Goal: Find contact information: Obtain details needed to contact an individual or organization

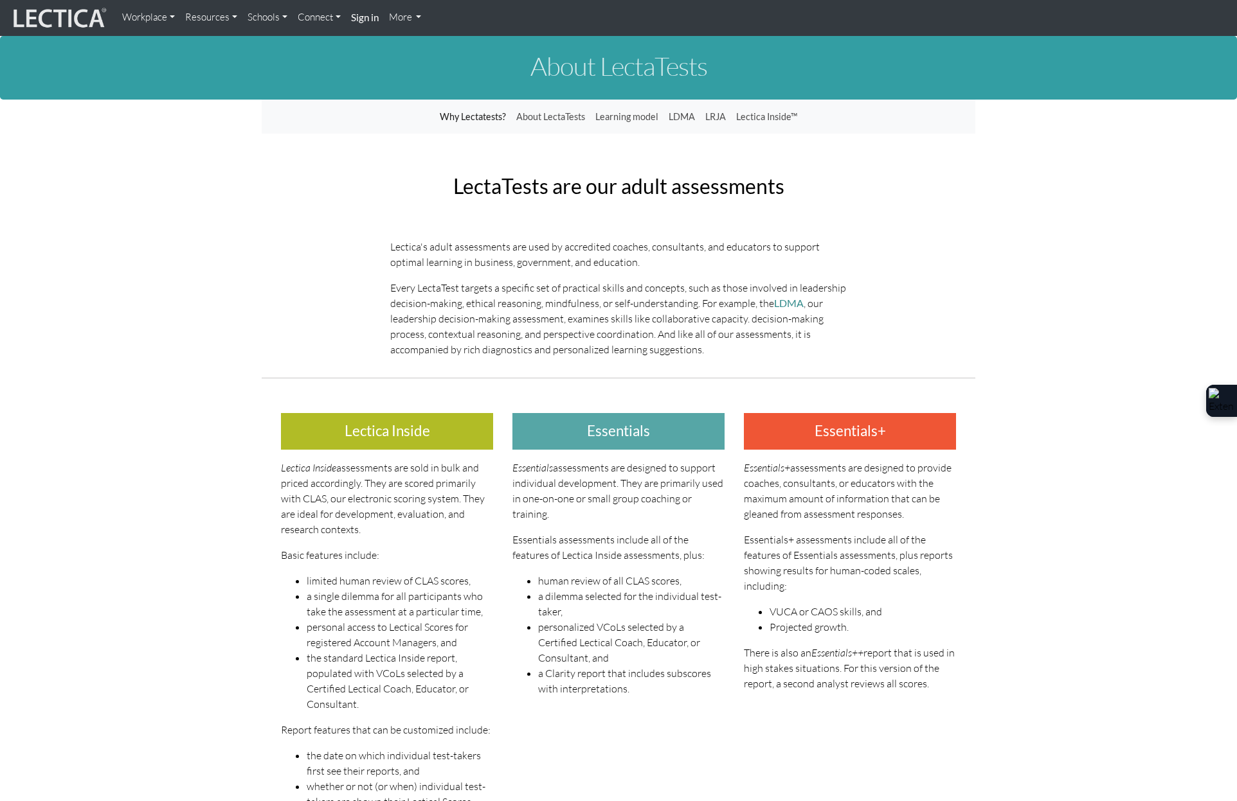
click at [479, 111] on link "Why Lectatests?" at bounding box center [472, 117] width 76 height 24
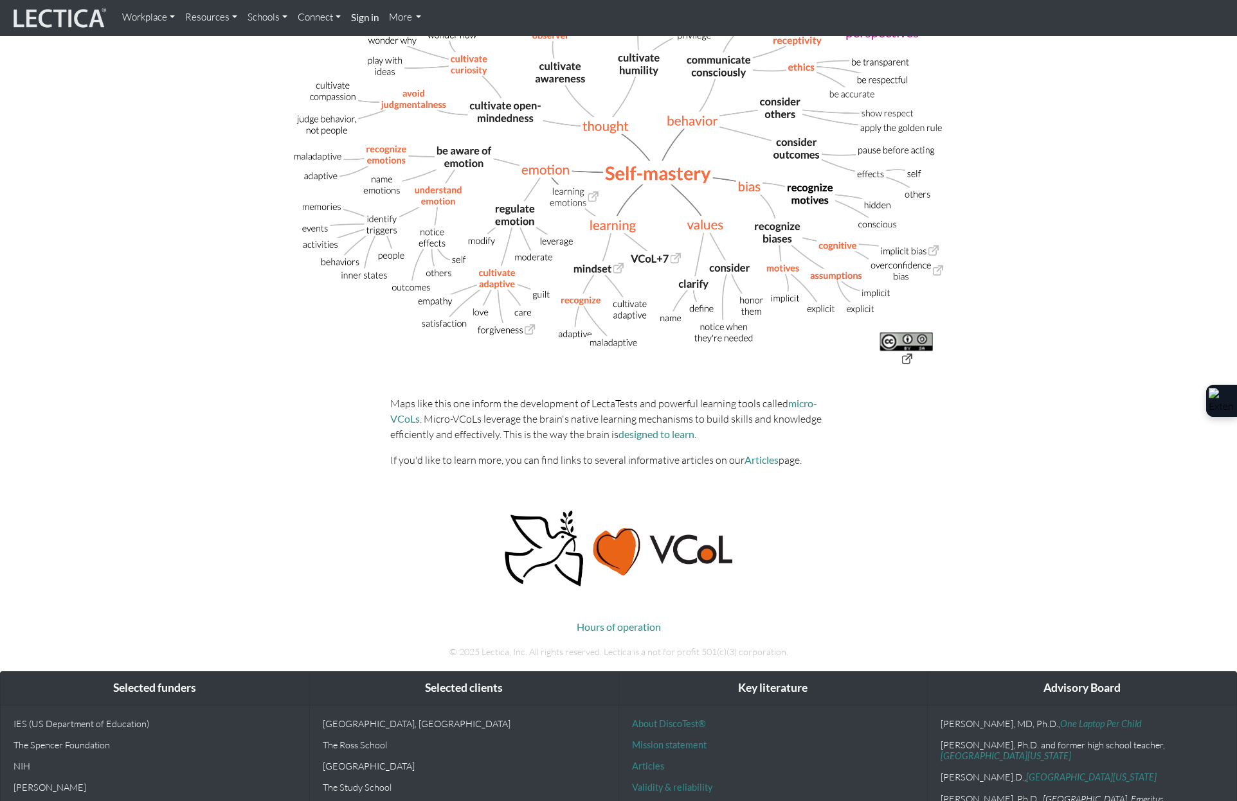
scroll to position [214, 0]
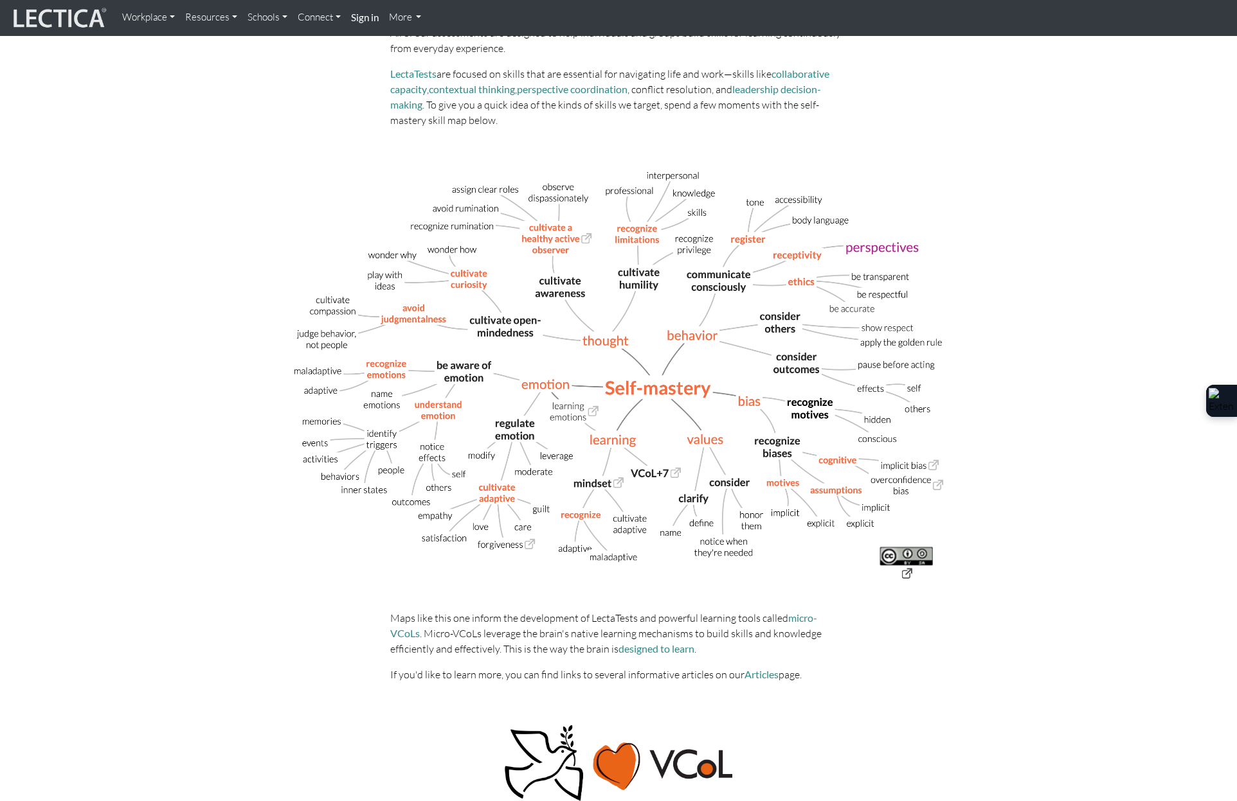
click at [785, 481] on img at bounding box center [618, 374] width 694 height 452
click at [778, 449] on img at bounding box center [618, 374] width 694 height 452
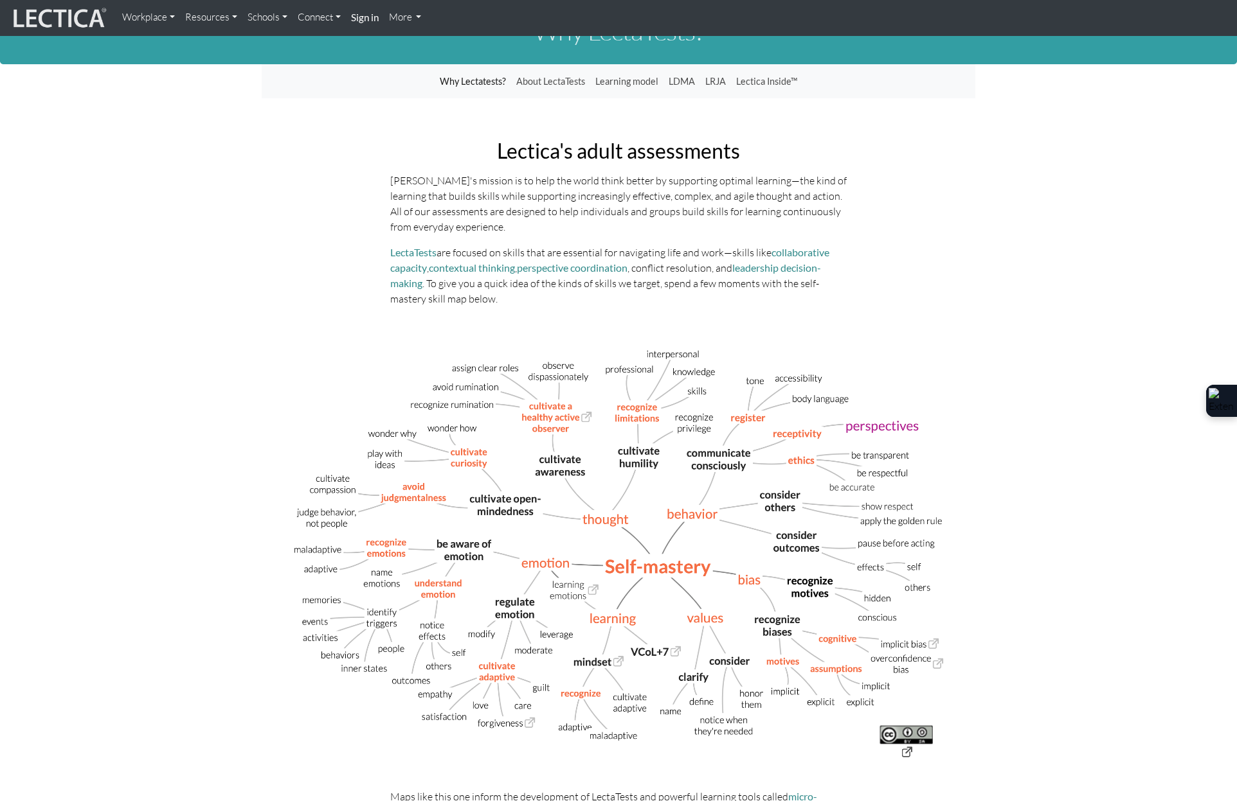
scroll to position [0, 0]
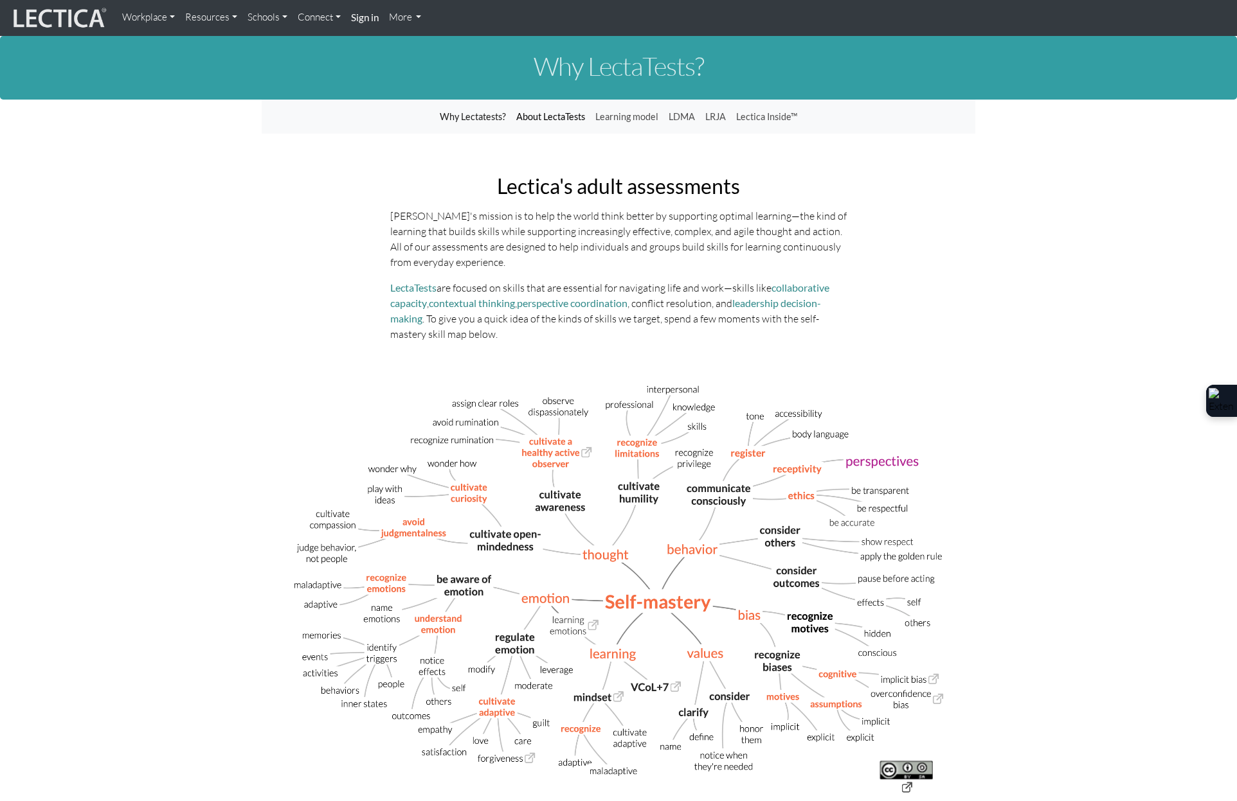
click at [553, 114] on link "About LectaTests" at bounding box center [550, 117] width 79 height 24
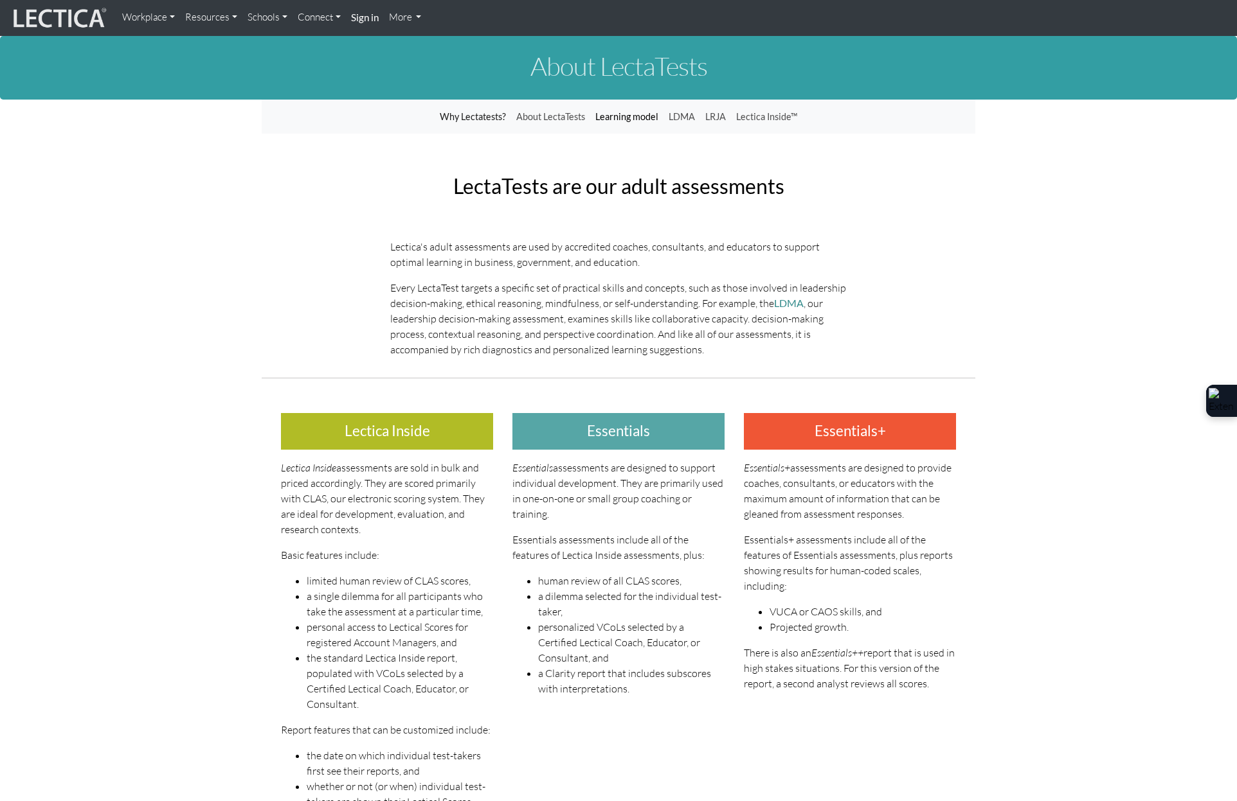
click at [613, 115] on link "Learning model" at bounding box center [626, 117] width 73 height 24
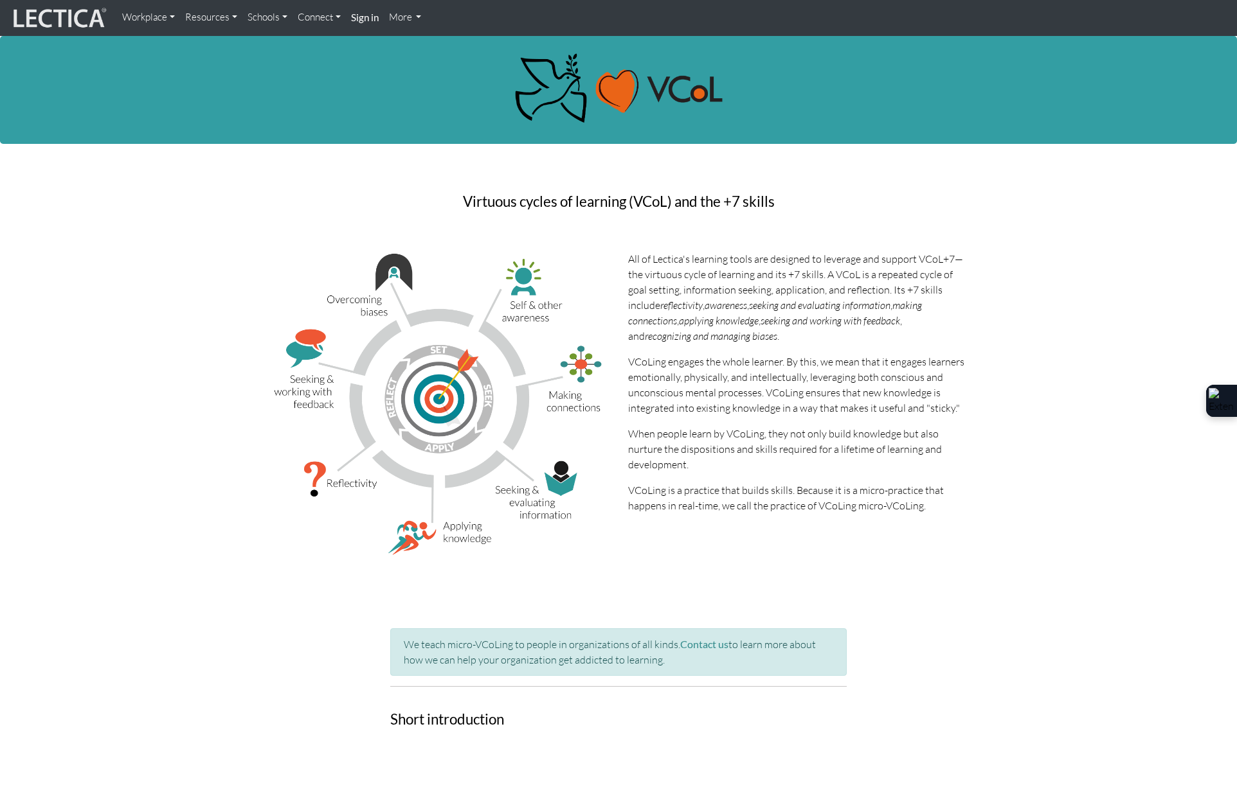
click at [207, 12] on link "Resources" at bounding box center [211, 17] width 62 height 25
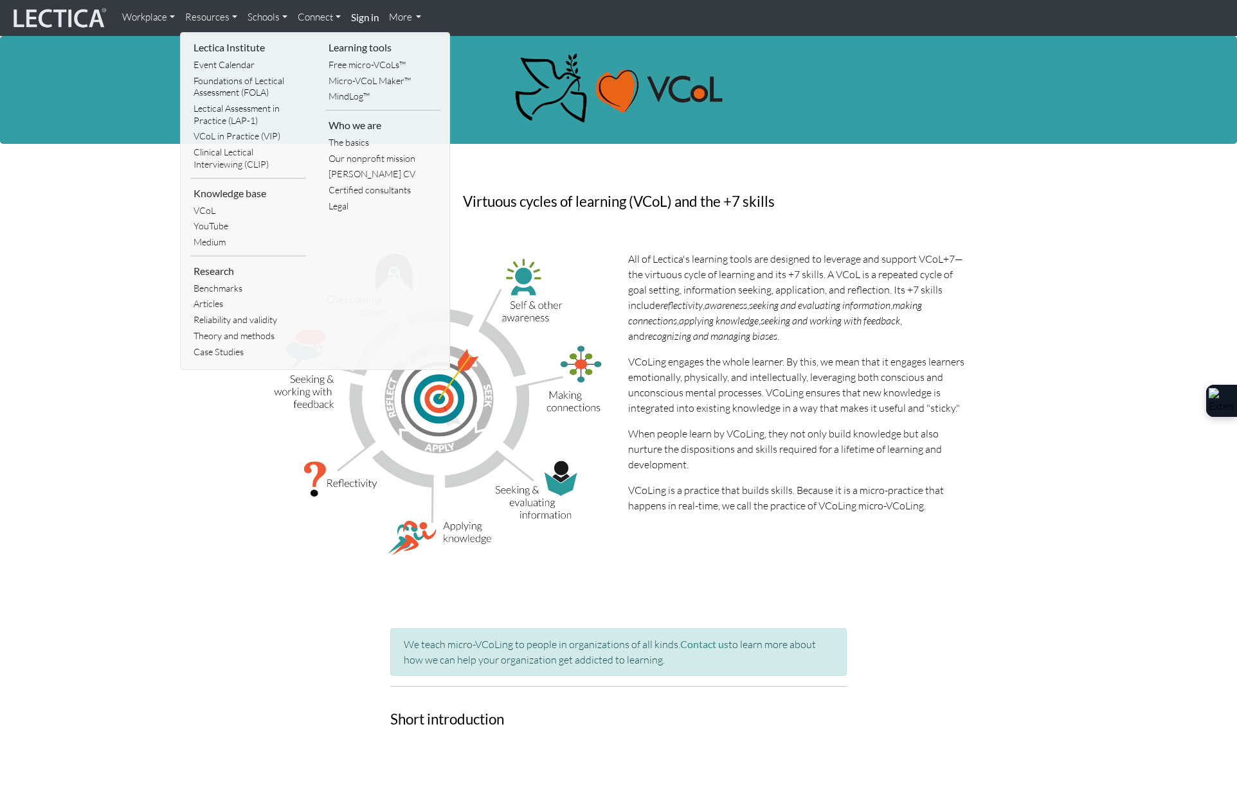
click at [414, 13] on link "More" at bounding box center [405, 17] width 43 height 25
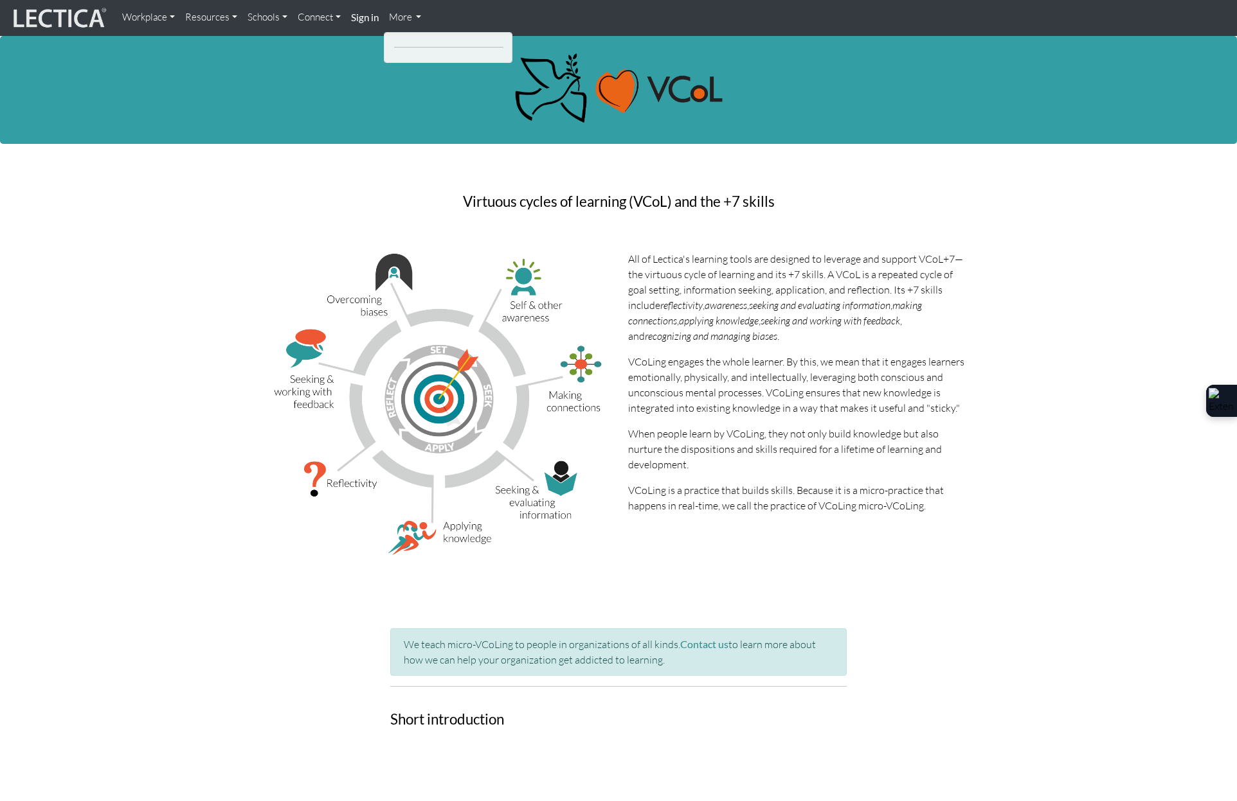
click at [414, 13] on link "More" at bounding box center [405, 17] width 43 height 25
click at [323, 17] on link "Connect" at bounding box center [318, 17] width 53 height 25
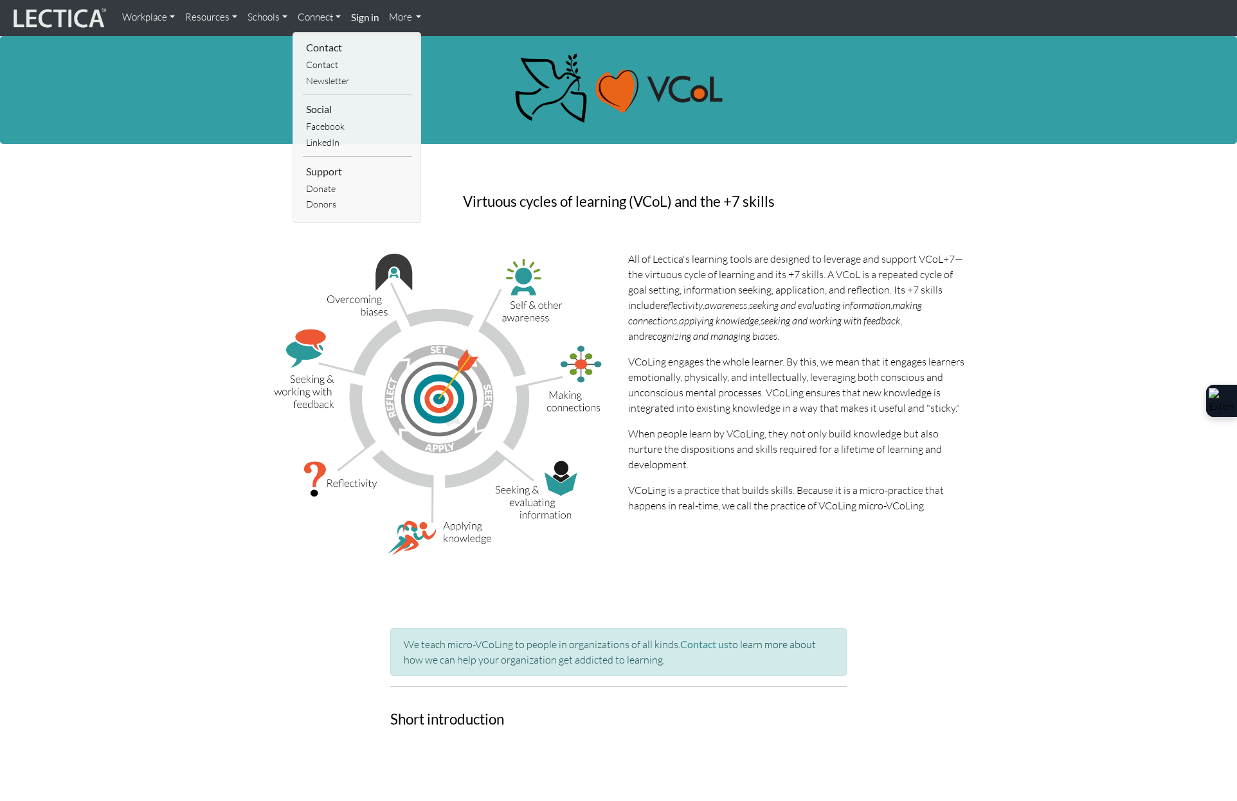
click at [274, 12] on link "Schools" at bounding box center [267, 17] width 50 height 25
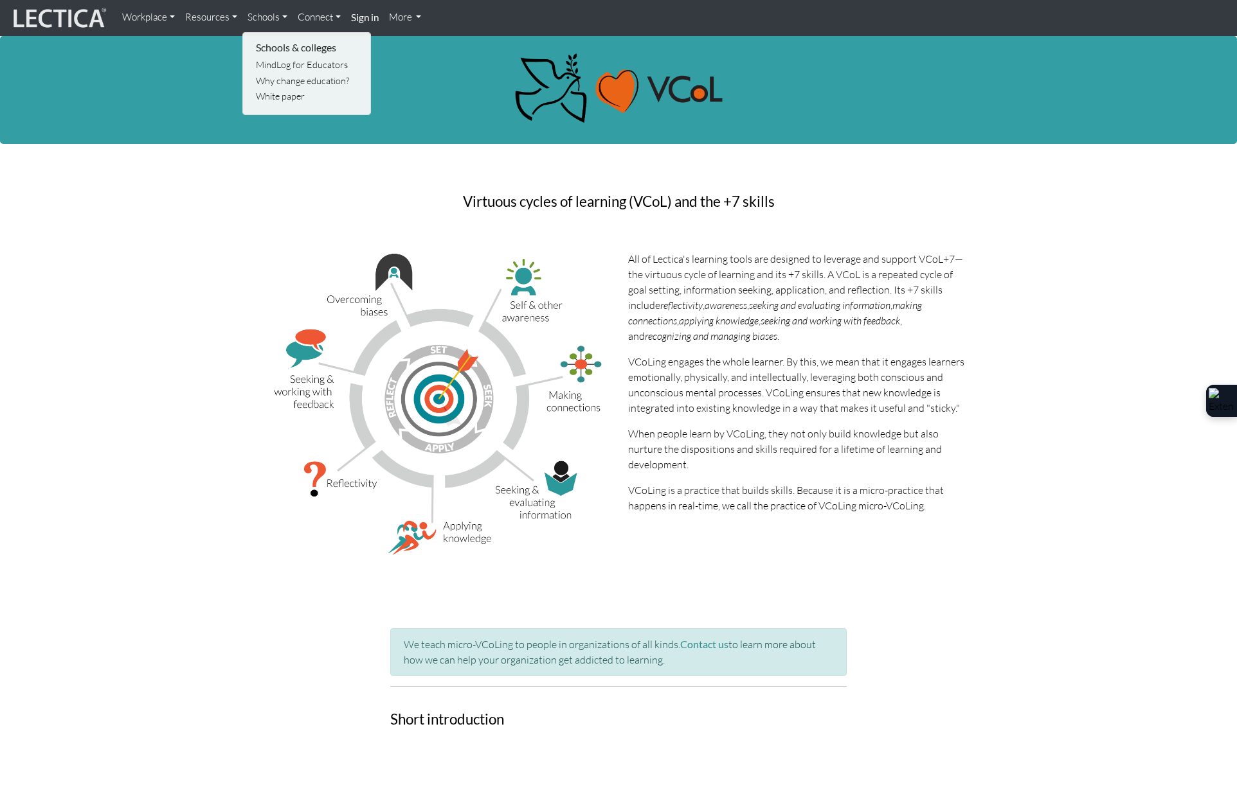
click at [215, 19] on link "Resources" at bounding box center [211, 17] width 62 height 25
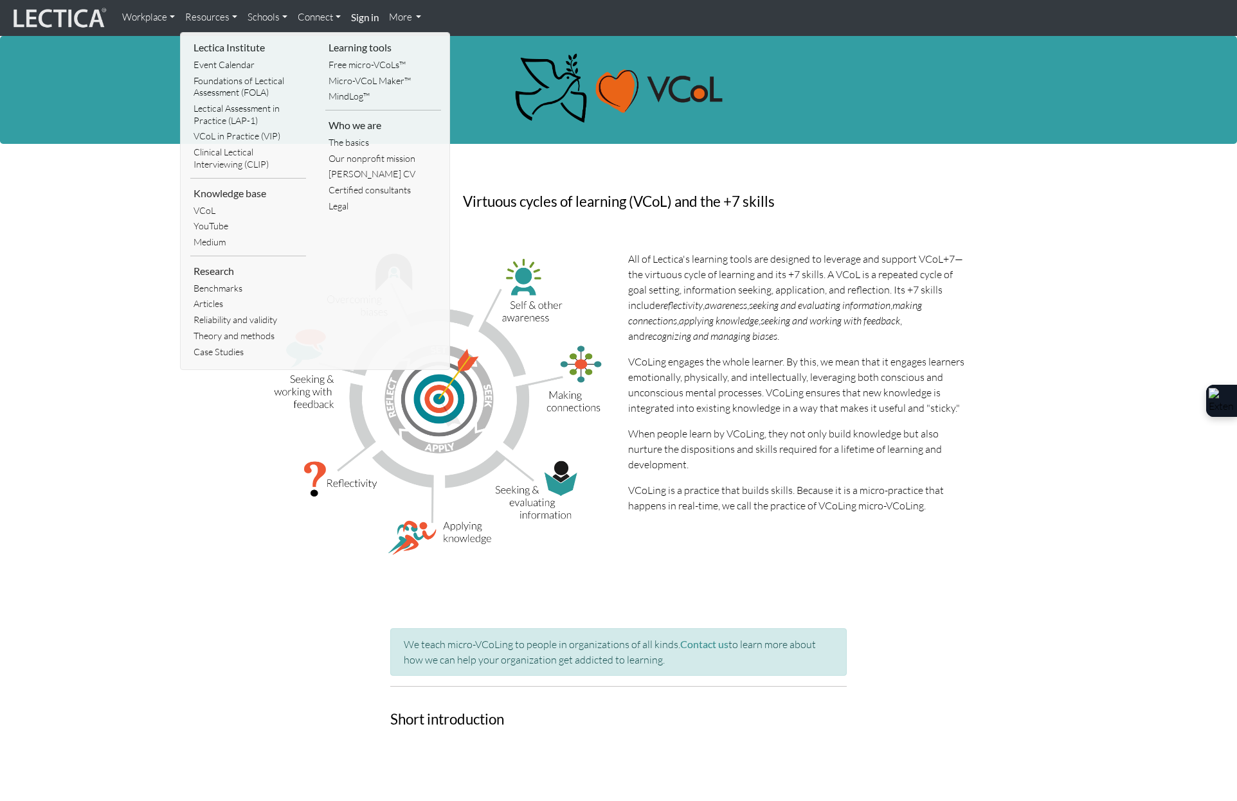
click at [163, 18] on link "Workplace" at bounding box center [148, 17] width 63 height 25
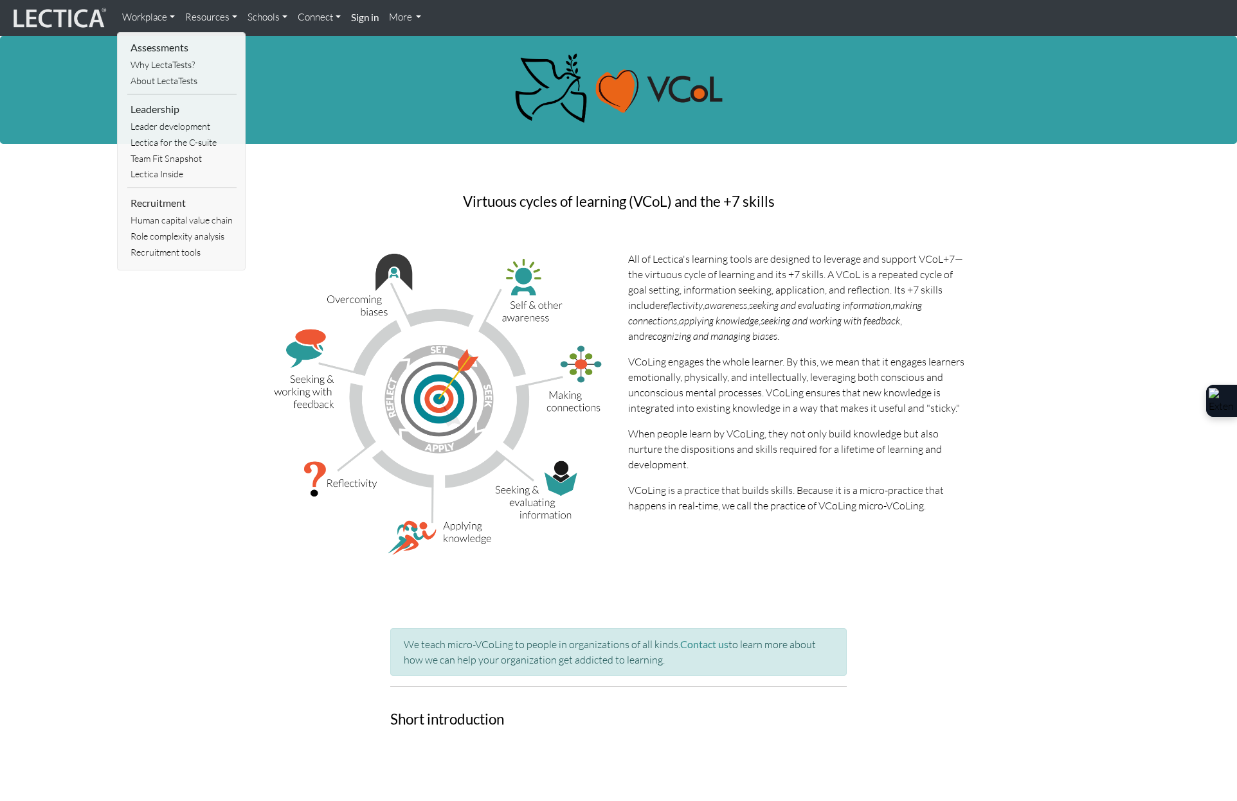
click at [174, 50] on li "Assessments" at bounding box center [181, 47] width 109 height 19
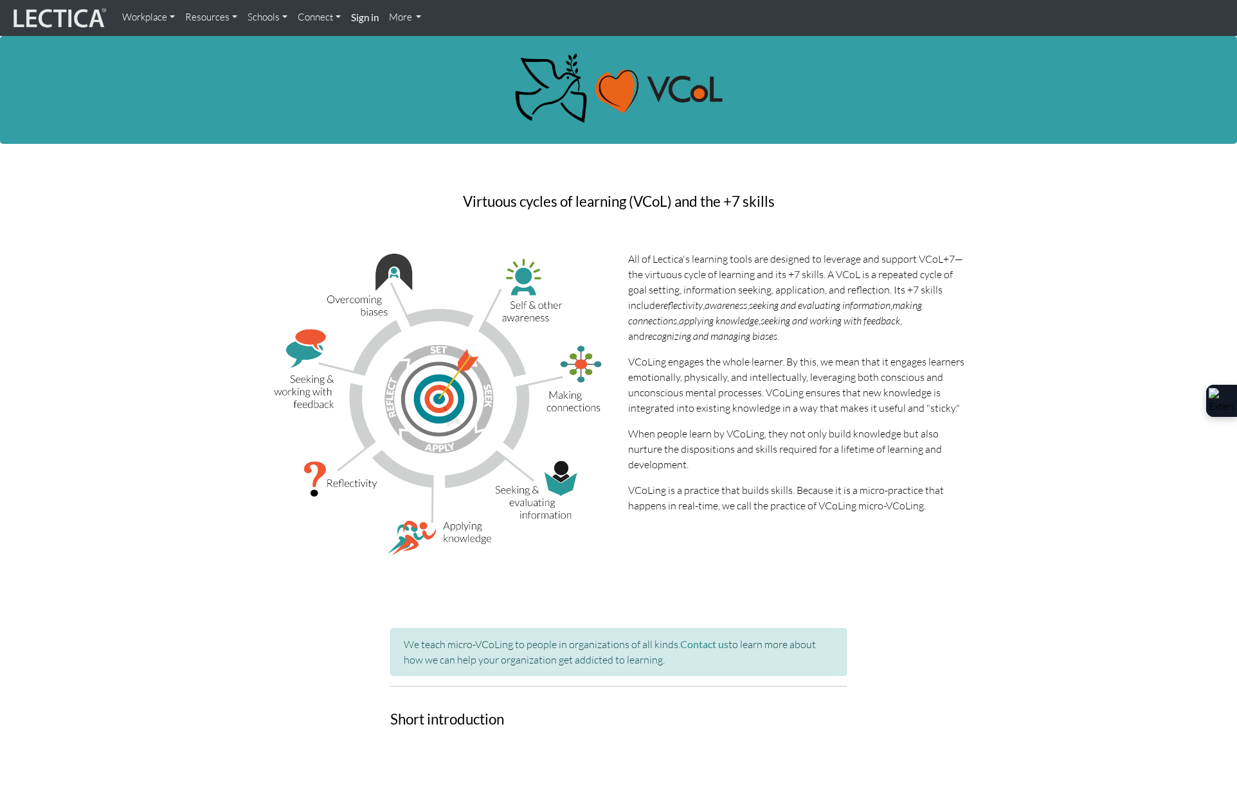
click at [145, 23] on link "Workplace" at bounding box center [148, 17] width 63 height 25
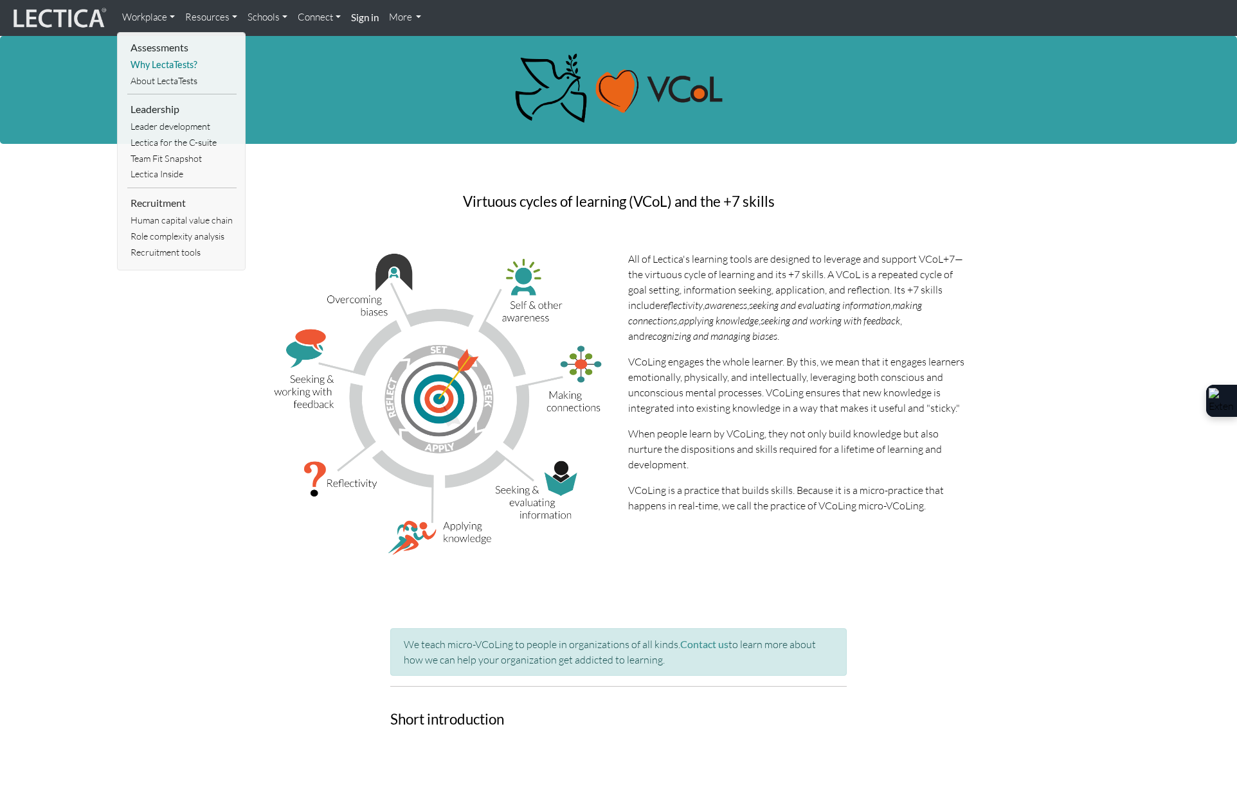
click at [152, 63] on link "Why LectaTests?" at bounding box center [181, 65] width 109 height 16
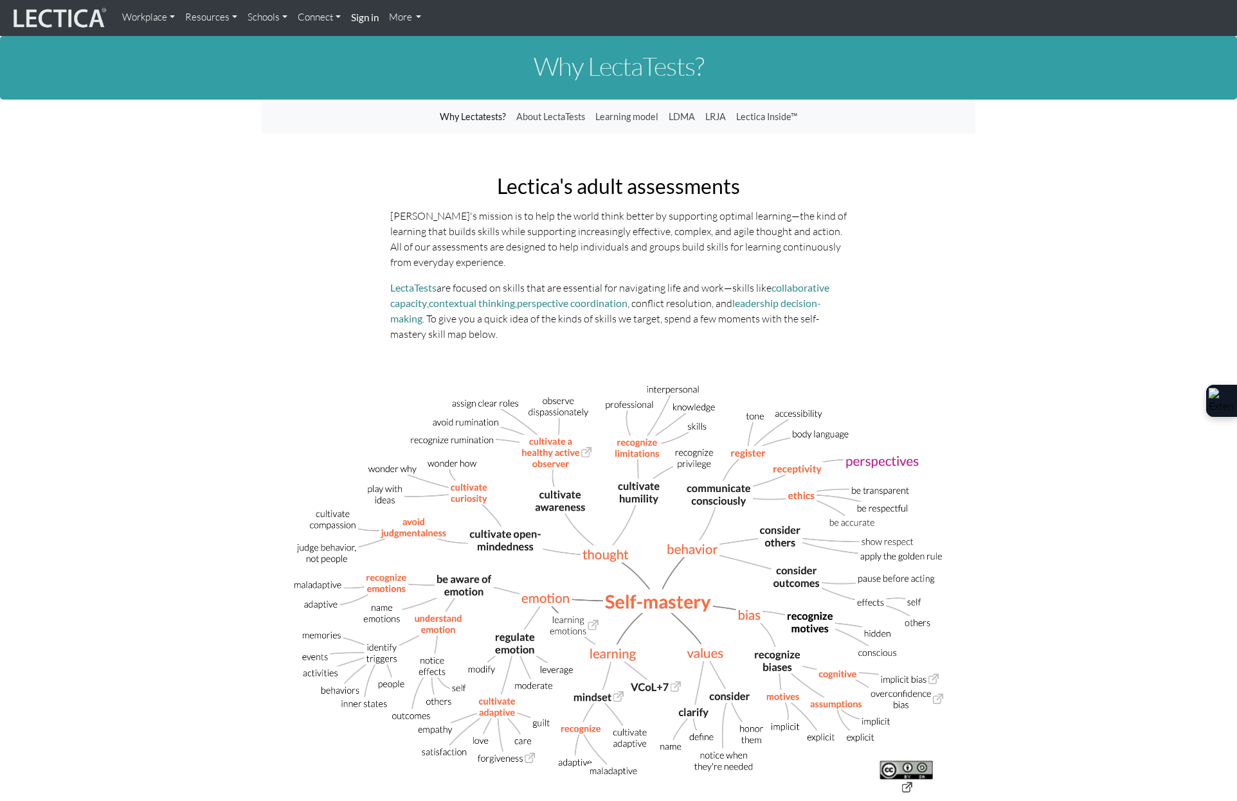
click at [201, 24] on link "Resources" at bounding box center [211, 17] width 62 height 25
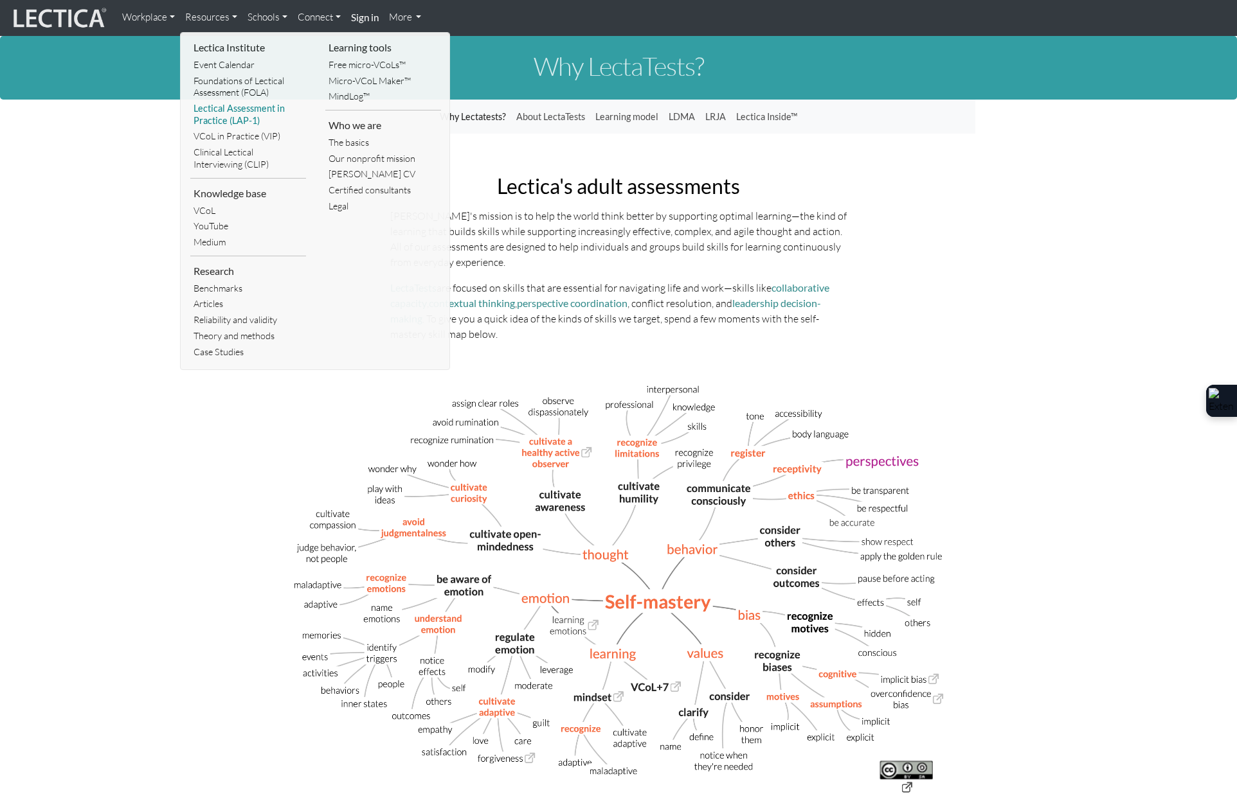
click at [250, 110] on link "Lectical Assessment in Practice (LAP-1)" at bounding box center [248, 115] width 116 height 28
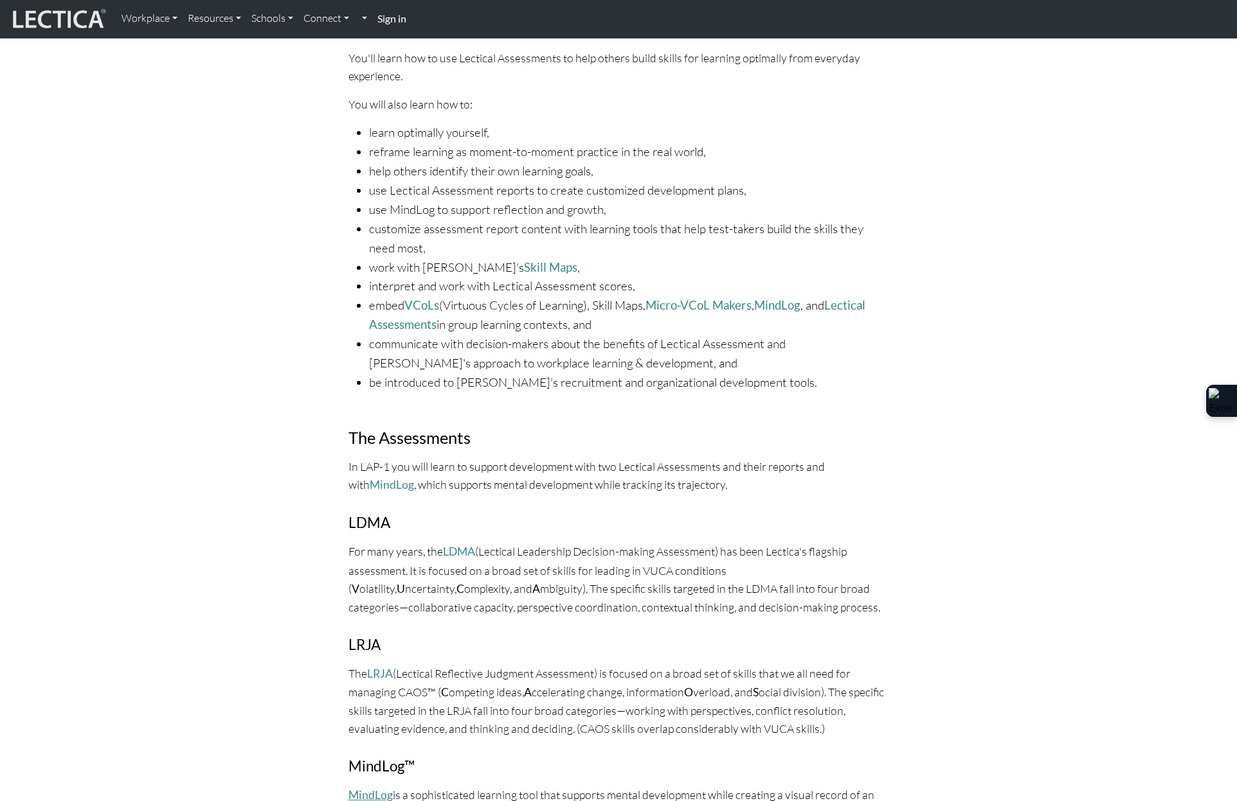
scroll to position [429, 0]
click at [449, 548] on link "LDMA" at bounding box center [459, 550] width 32 height 13
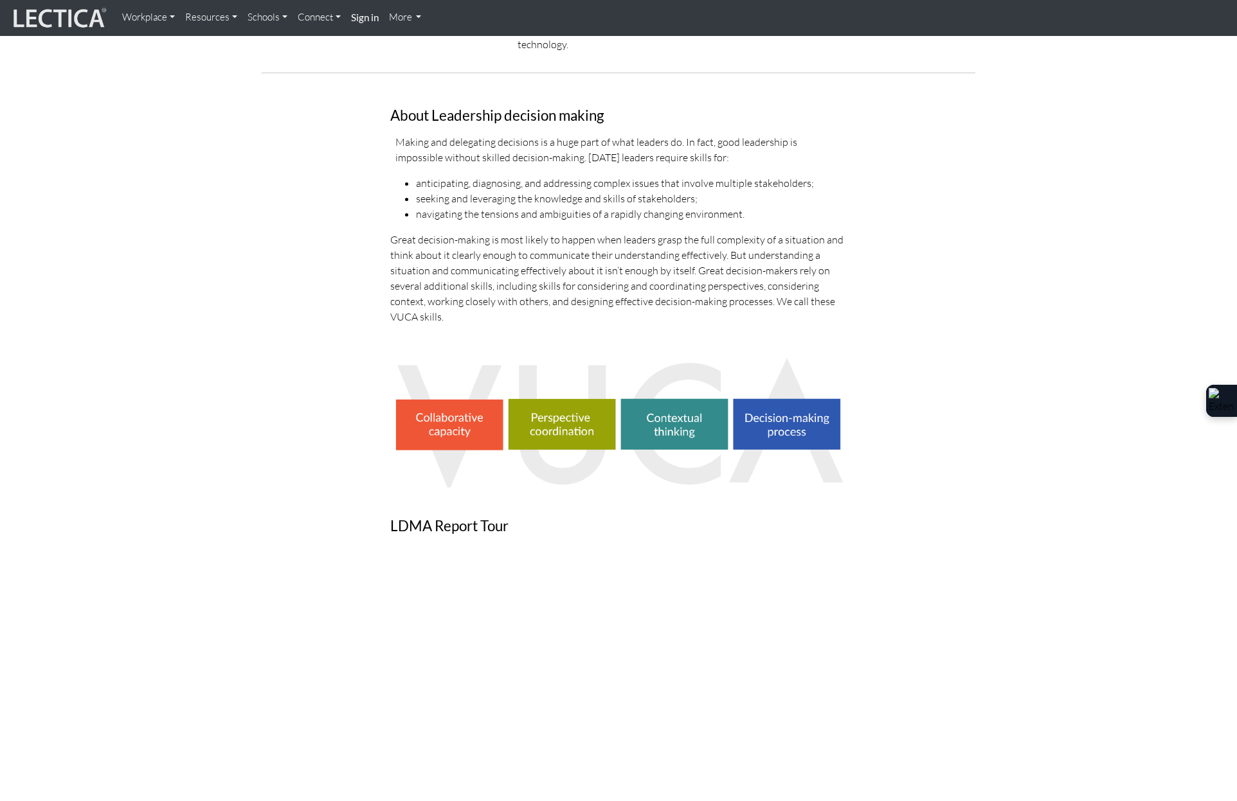
scroll to position [429, 0]
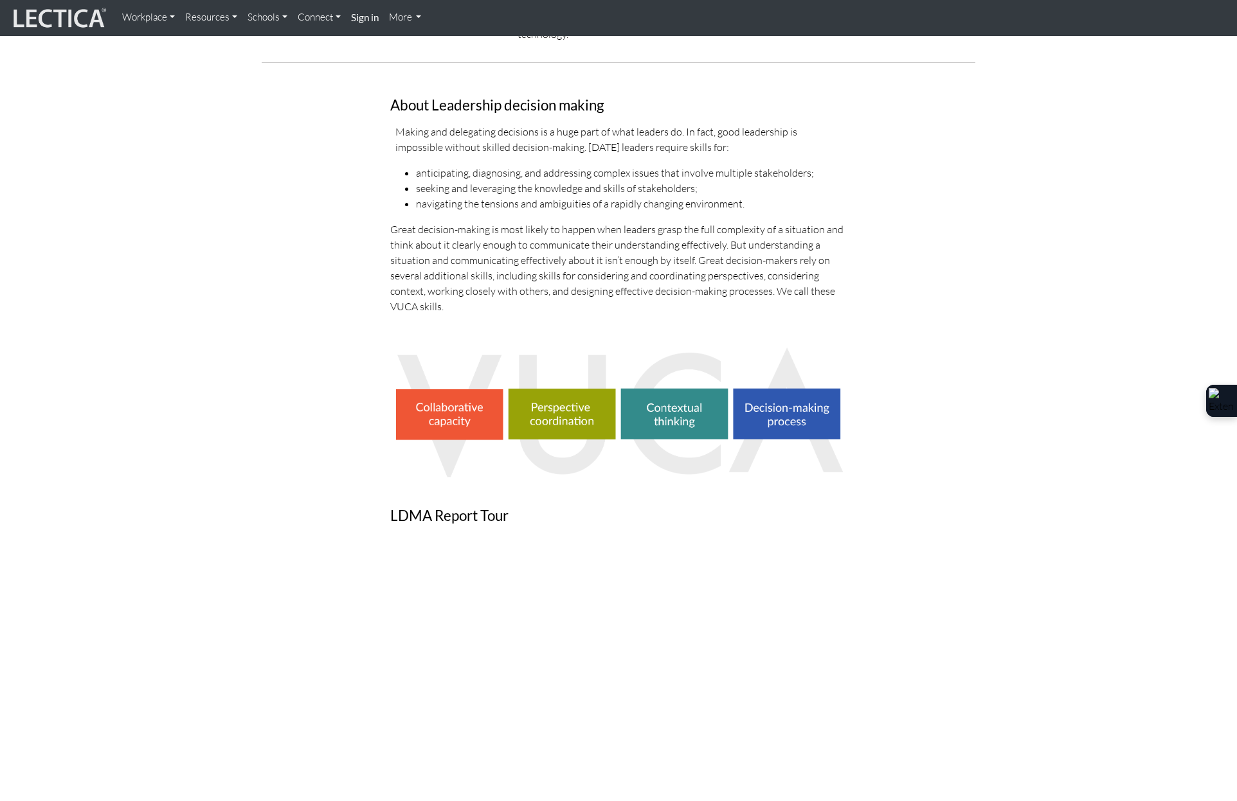
click at [438, 420] on img at bounding box center [618, 411] width 456 height 132
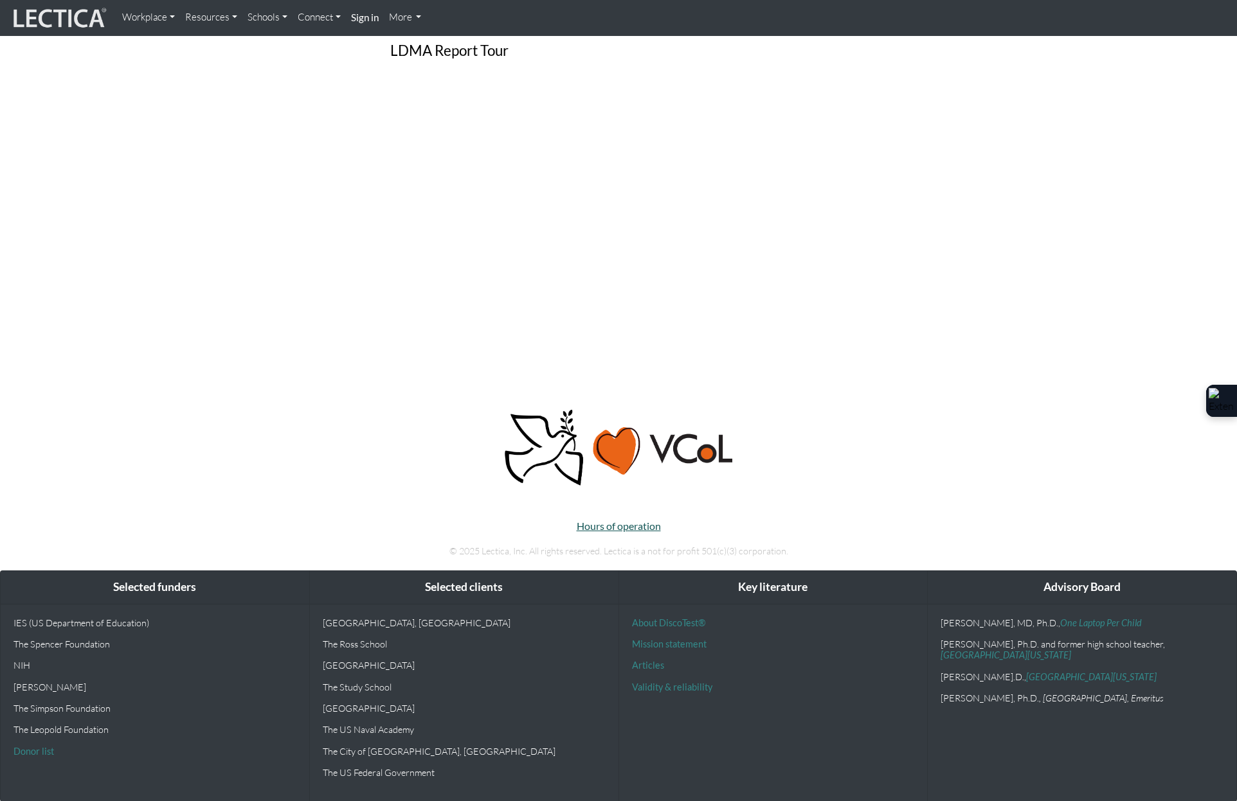
scroll to position [0, 0]
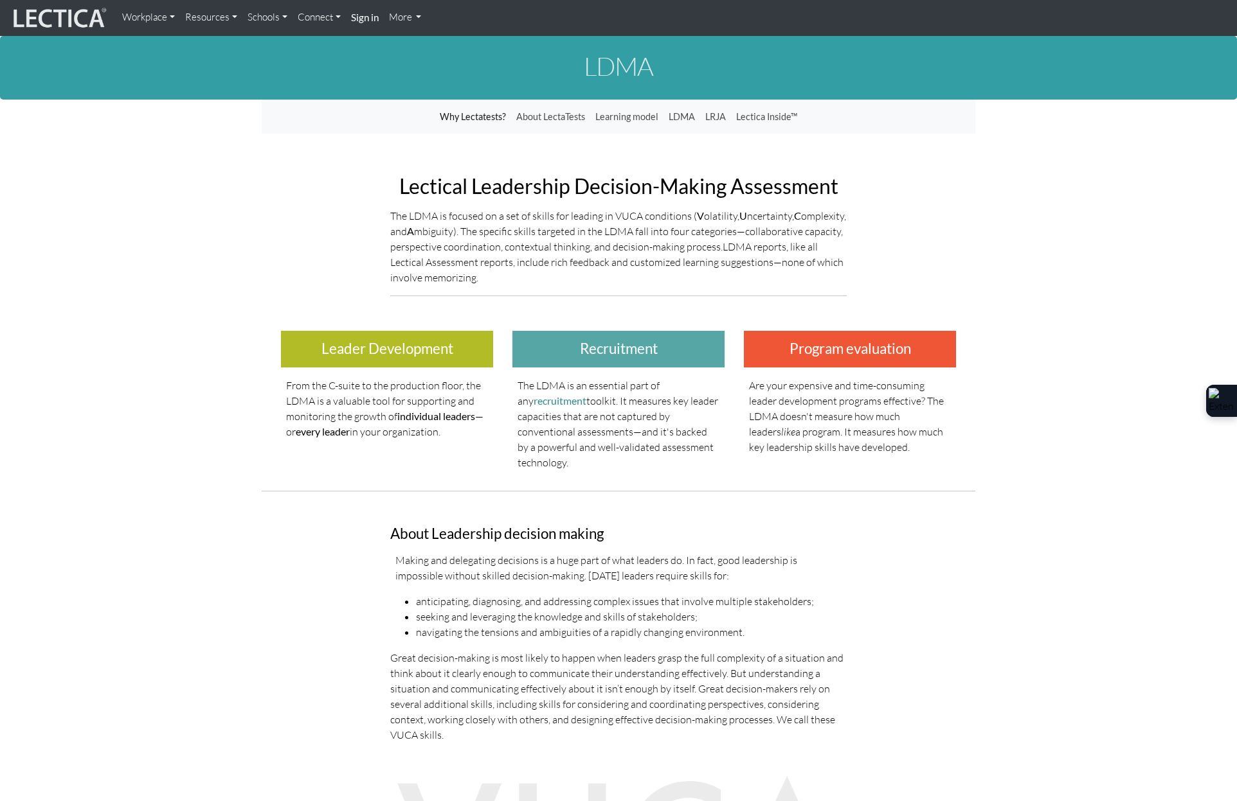
click at [413, 19] on link "More" at bounding box center [405, 17] width 43 height 25
click at [405, 17] on link "More" at bounding box center [405, 17] width 43 height 25
click at [400, 15] on link "More" at bounding box center [405, 17] width 43 height 25
click at [396, 15] on link "More" at bounding box center [405, 17] width 43 height 25
click at [306, 18] on link "Connect" at bounding box center [318, 17] width 53 height 25
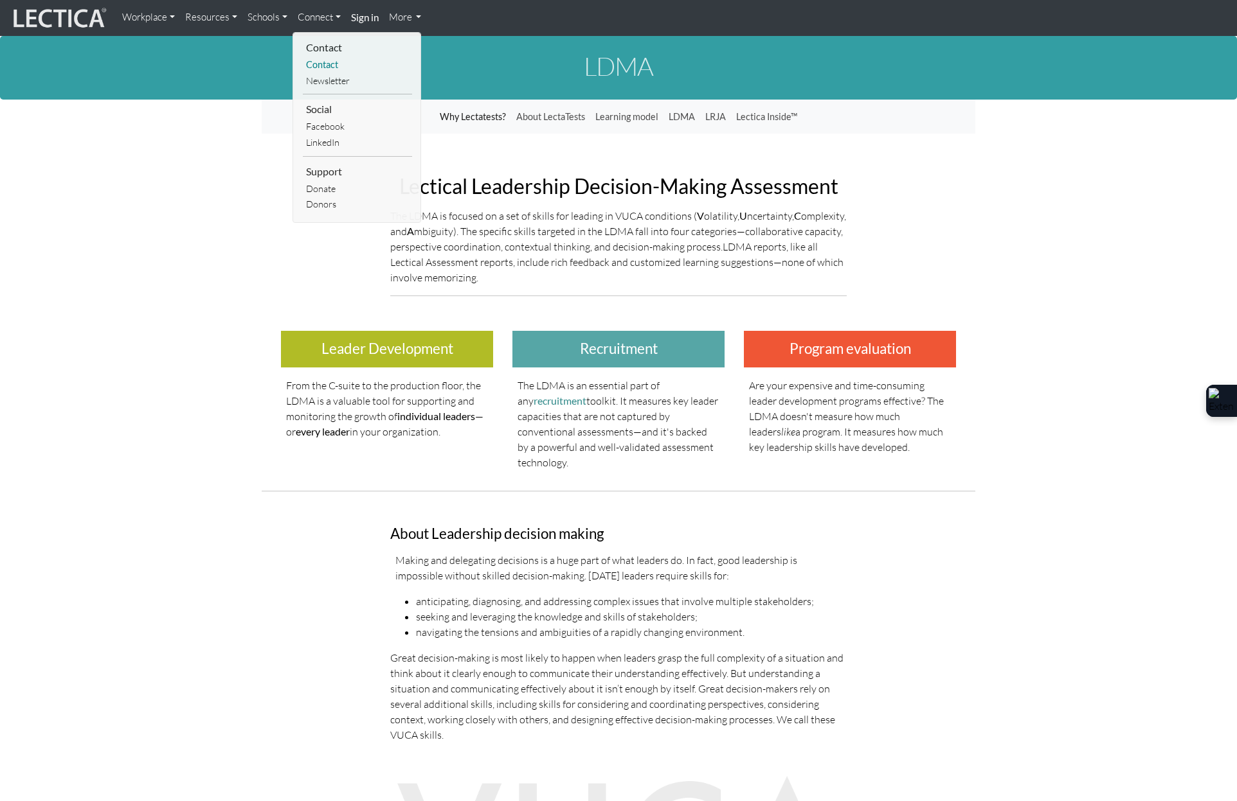
click at [316, 63] on link "Contact" at bounding box center [357, 65] width 109 height 16
